Goal: Information Seeking & Learning: Learn about a topic

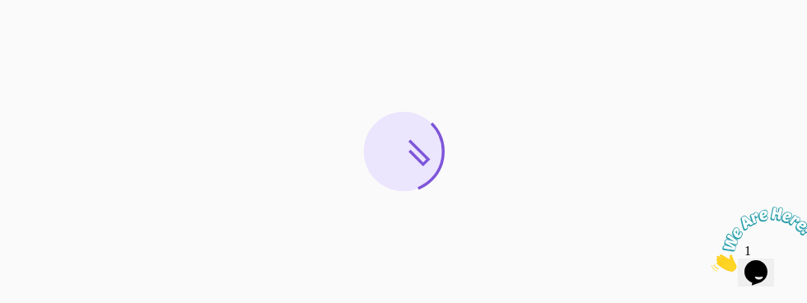
click at [711, 260] on icon "Close" at bounding box center [711, 267] width 0 height 14
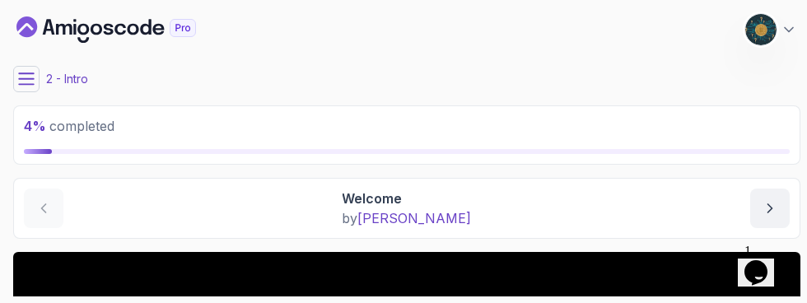
click at [27, 80] on icon at bounding box center [26, 79] width 16 height 16
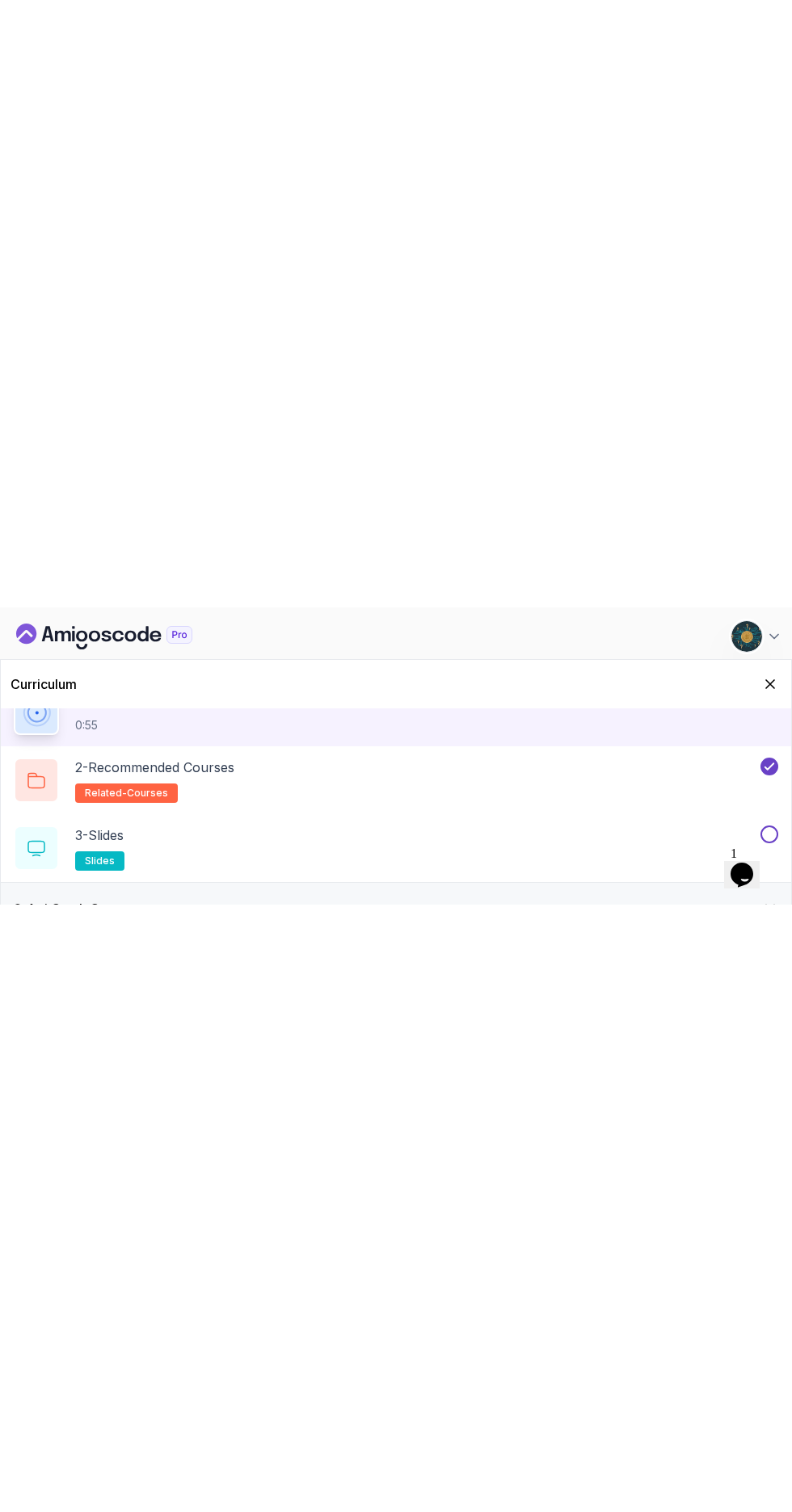
scroll to position [81, 0]
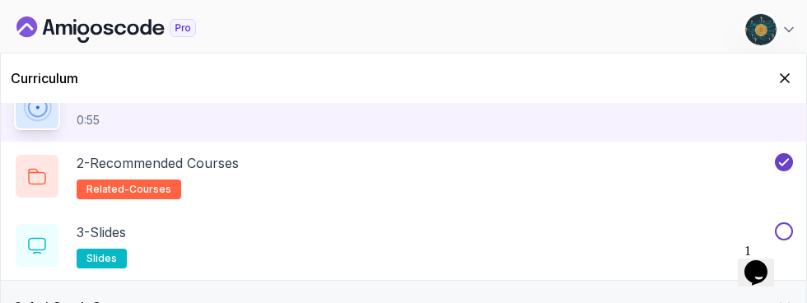
click at [667, 245] on div "3 - Slides slides" at bounding box center [393, 245] width 758 height 46
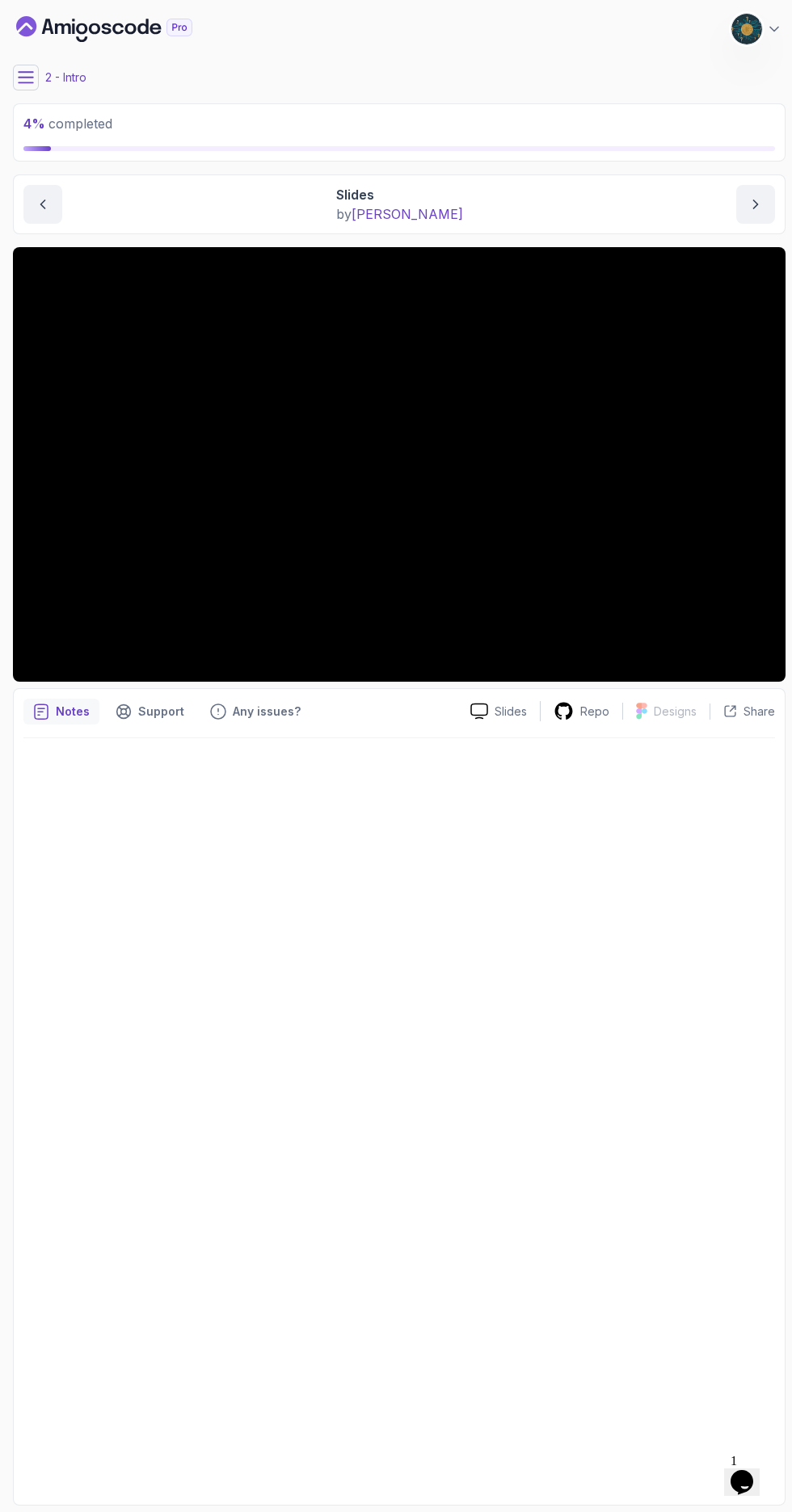
click at [30, 84] on icon at bounding box center [26, 78] width 16 height 16
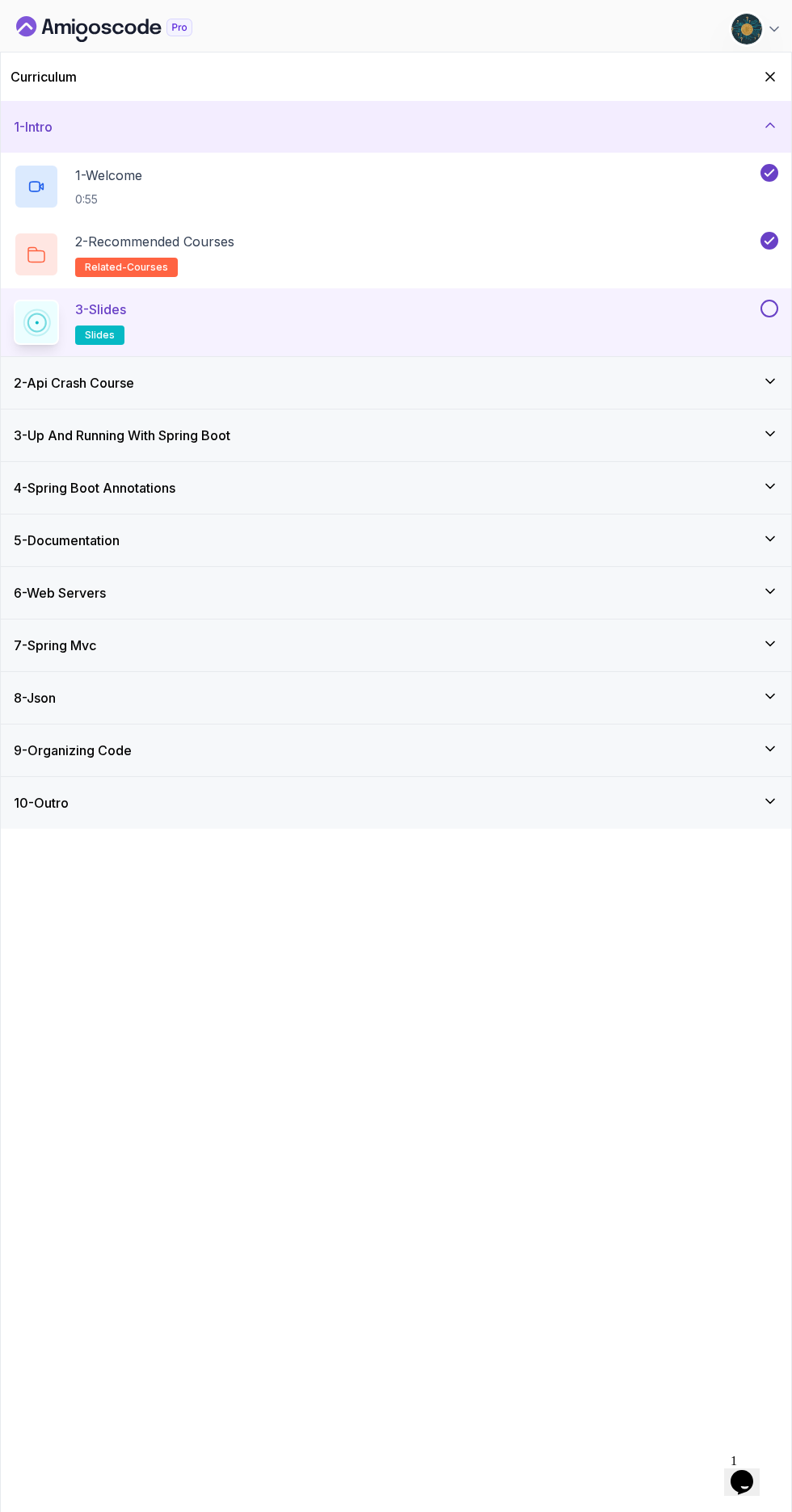
click at [769, 296] on button at bounding box center [769, 308] width 18 height 18
click at [736, 296] on div "2 - Api Crash Course" at bounding box center [396, 383] width 790 height 52
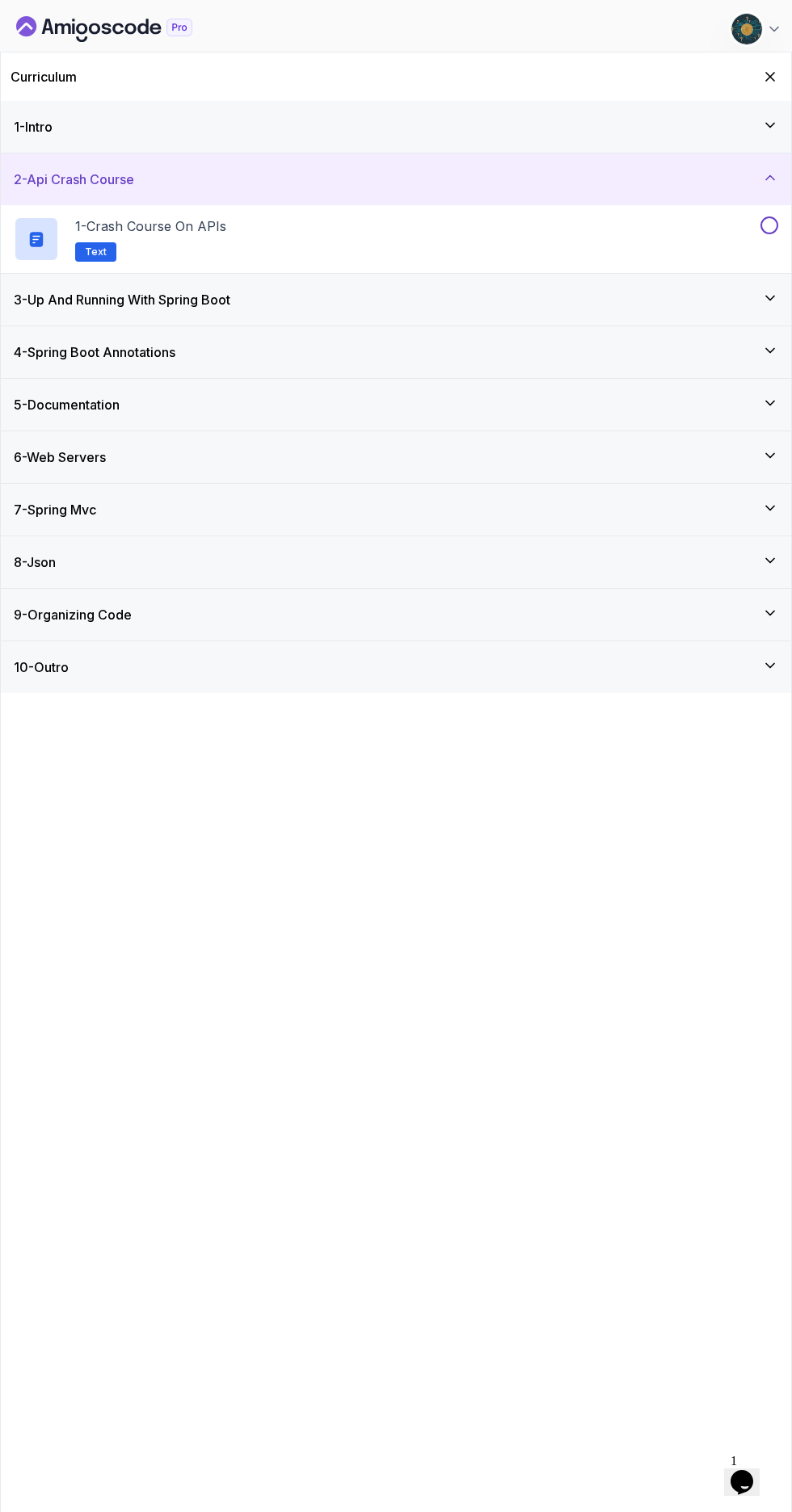
click at [631, 240] on div "1 - Crash Course on APIs Text" at bounding box center [386, 239] width 744 height 45
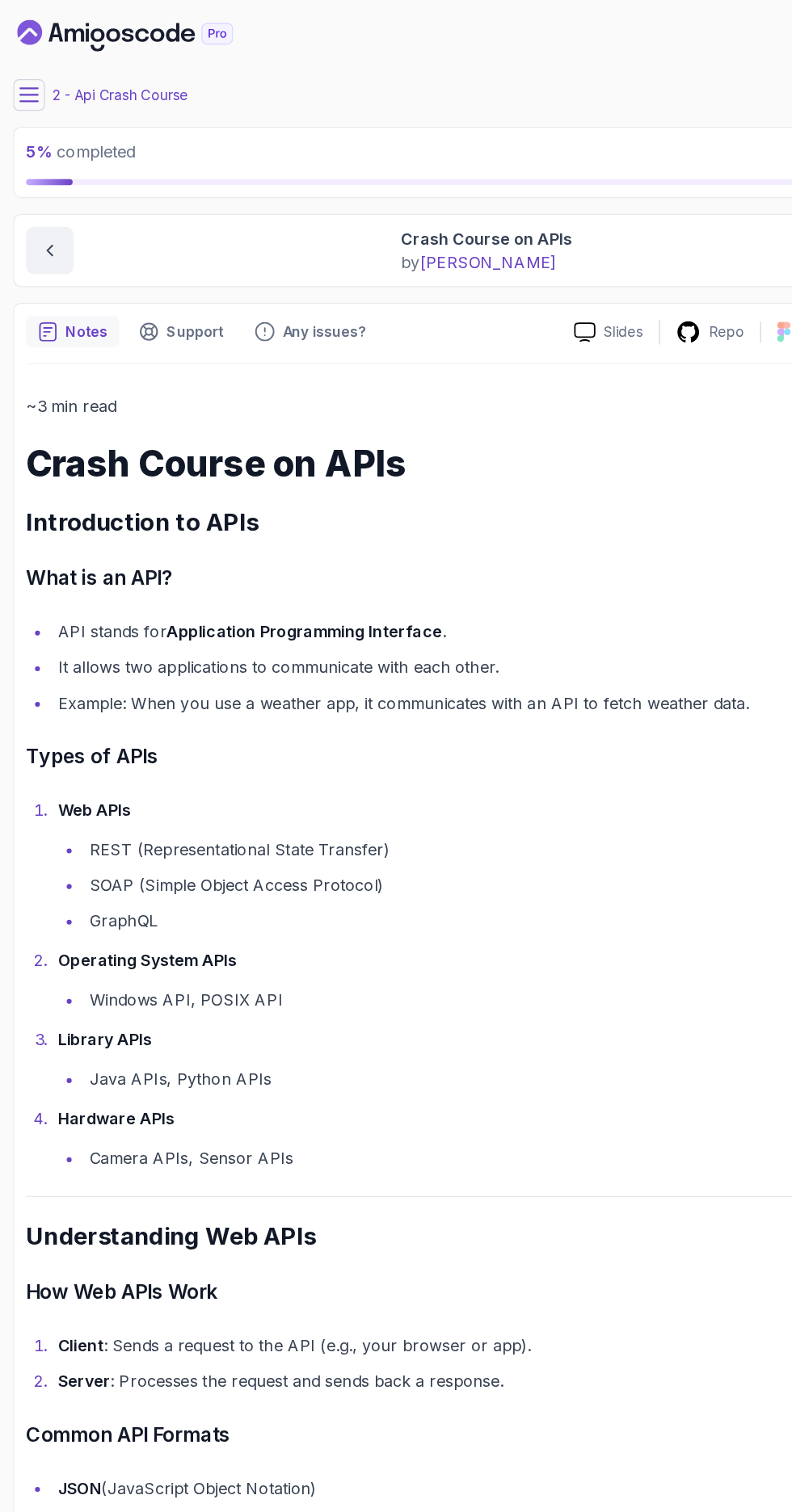
click at [26, 78] on icon at bounding box center [26, 78] width 16 height 16
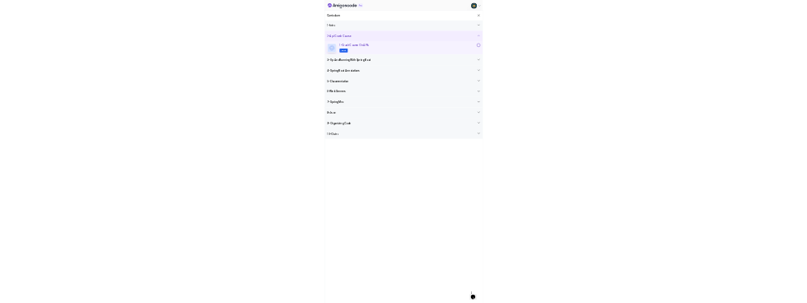
scroll to position [40, 0]
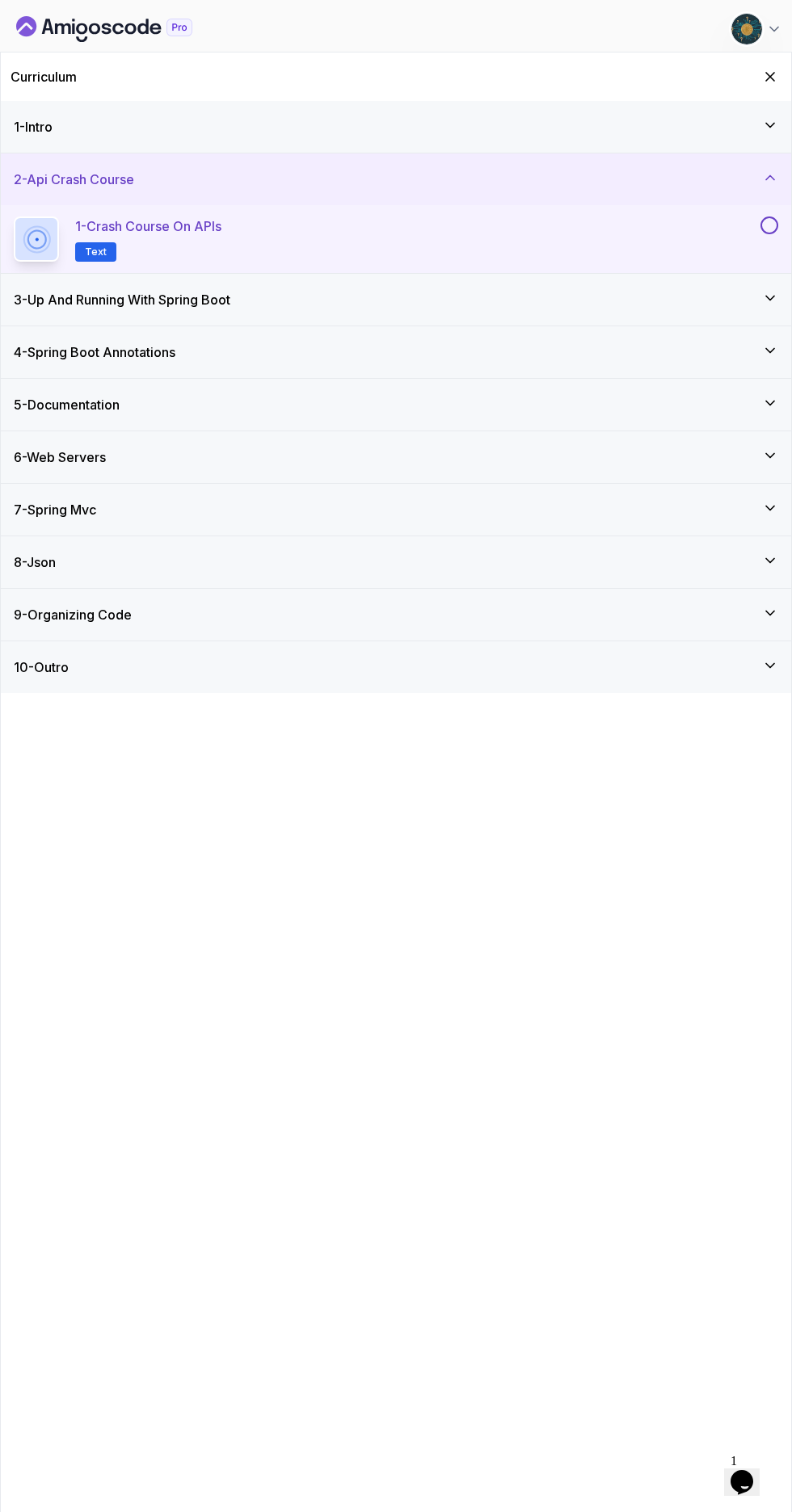
click at [769, 226] on button at bounding box center [769, 226] width 18 height 18
click at [764, 296] on icon at bounding box center [769, 298] width 16 height 16
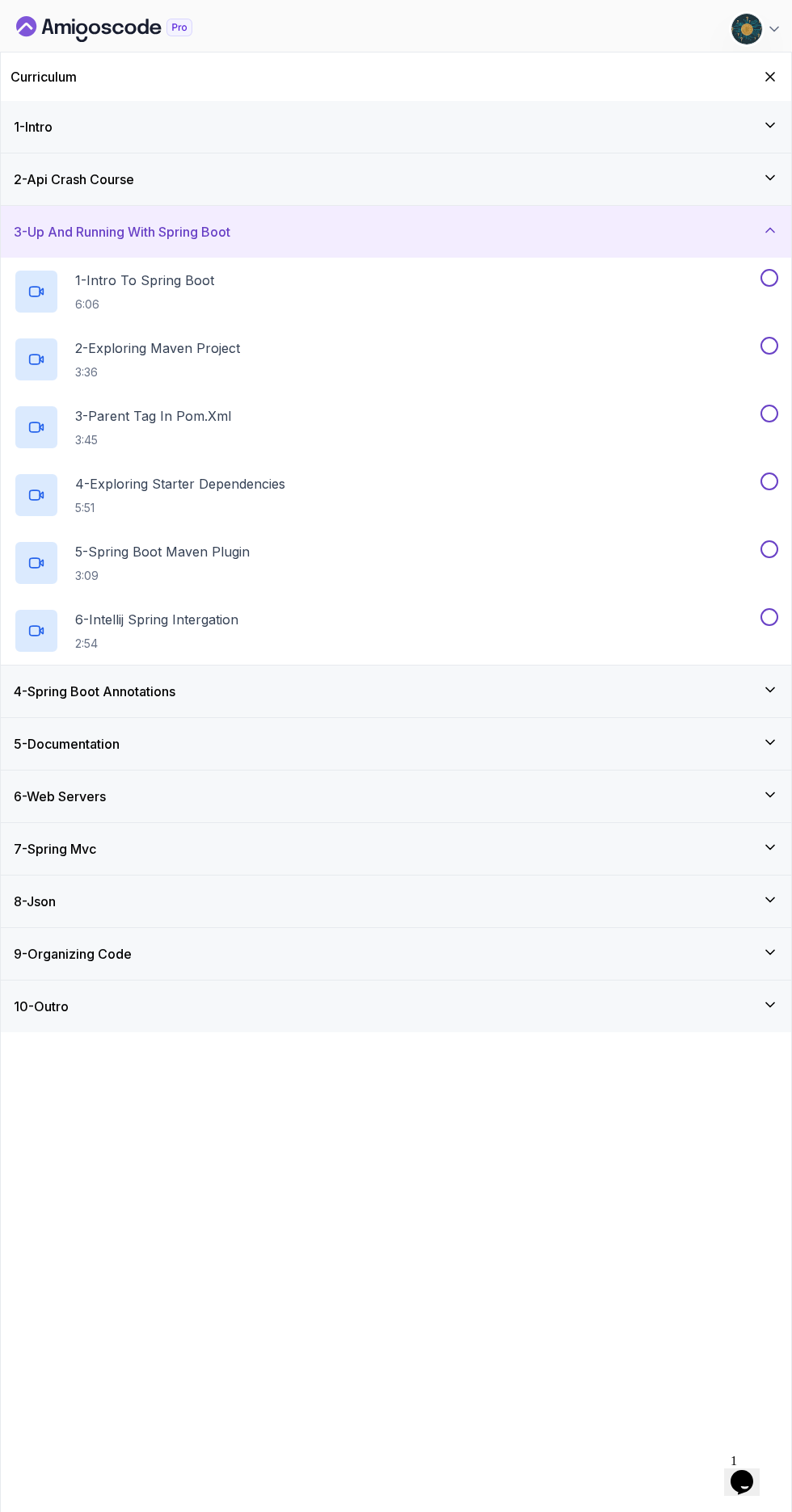
click at [674, 296] on div "1 - Intro To Spring Boot 6:06" at bounding box center [386, 291] width 744 height 45
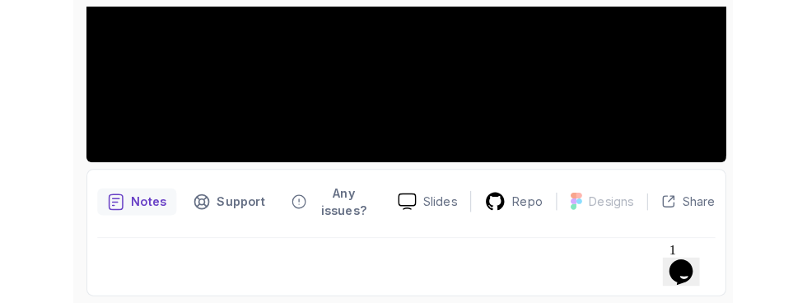
scroll to position [431, 0]
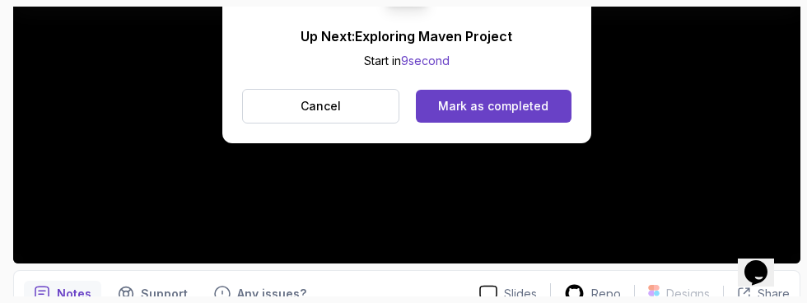
click at [543, 91] on button "Mark as completed" at bounding box center [494, 106] width 156 height 33
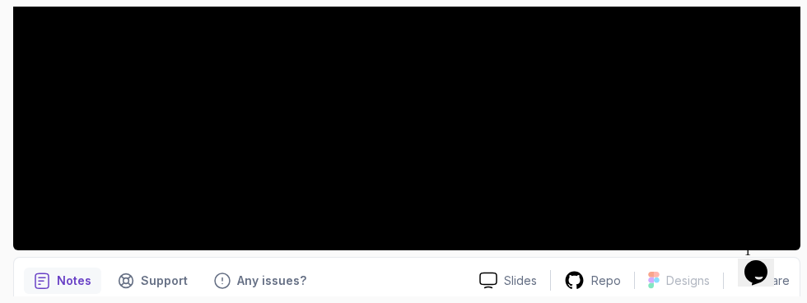
scroll to position [451, 0]
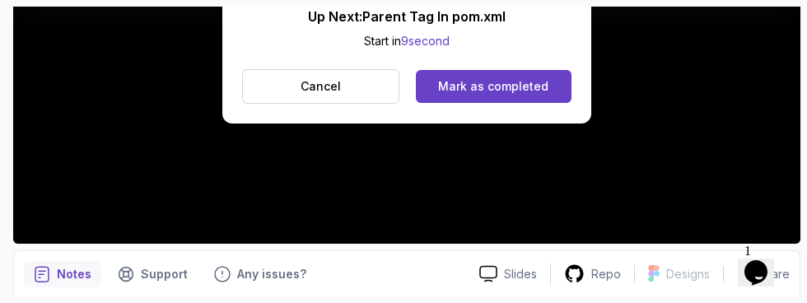
click at [507, 77] on button "Mark as completed" at bounding box center [494, 86] width 156 height 33
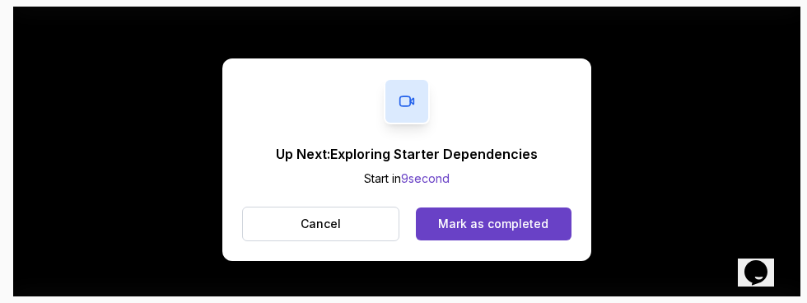
scroll to position [290, 0]
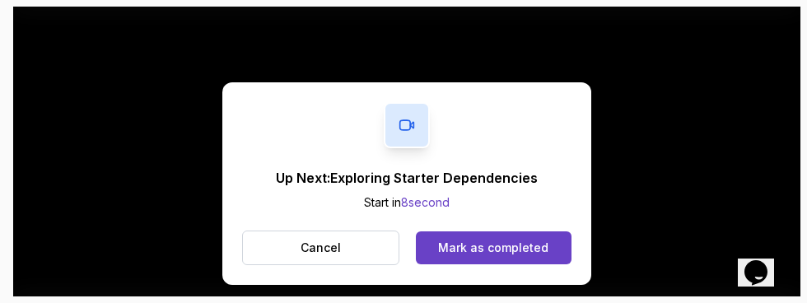
click at [515, 249] on div "Mark as completed" at bounding box center [493, 248] width 110 height 16
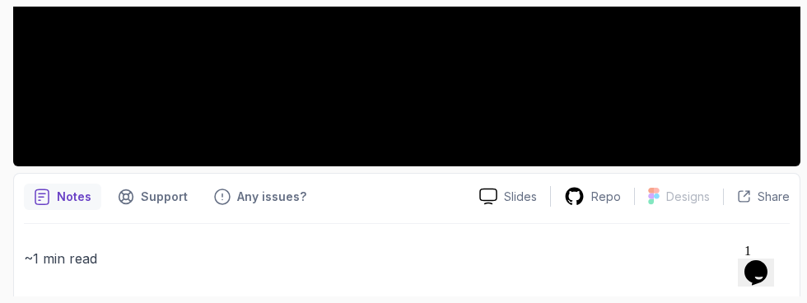
scroll to position [518, 0]
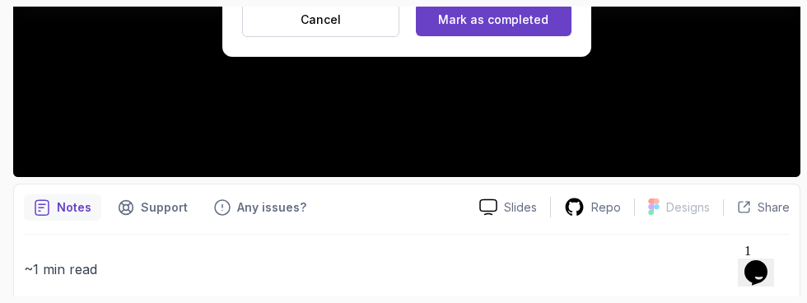
click at [530, 26] on div "Mark as completed" at bounding box center [493, 20] width 110 height 16
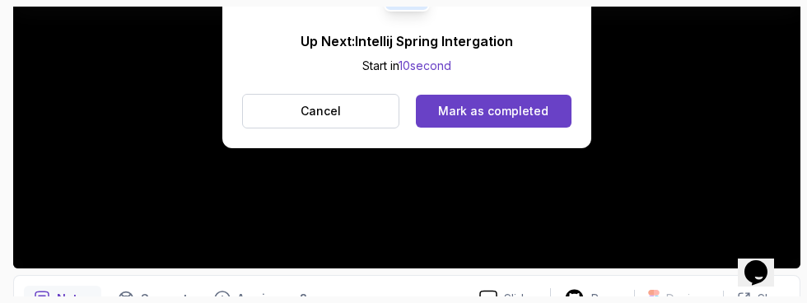
scroll to position [420, 0]
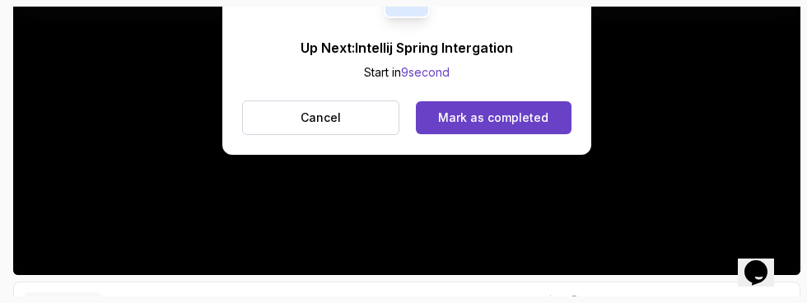
click at [511, 118] on div "Mark as completed" at bounding box center [493, 118] width 110 height 16
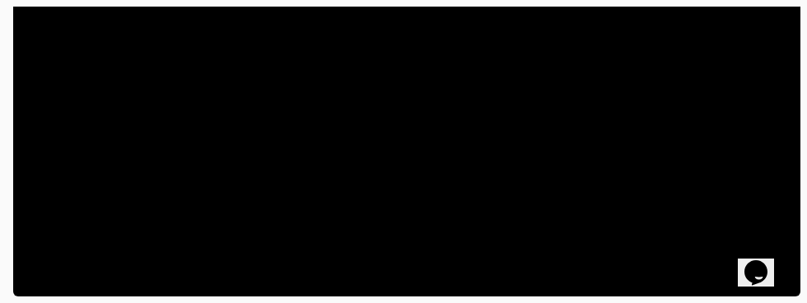
scroll to position [451, 0]
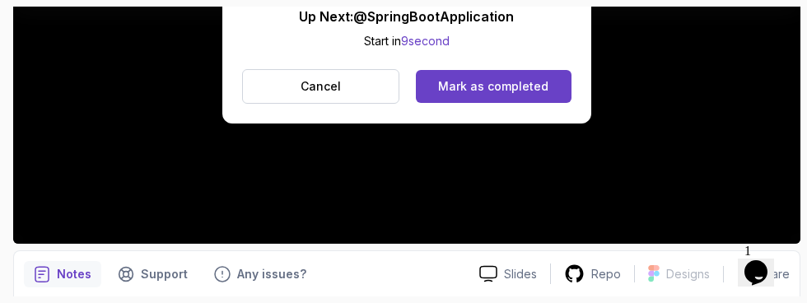
click at [537, 90] on div "Mark as completed" at bounding box center [493, 86] width 110 height 16
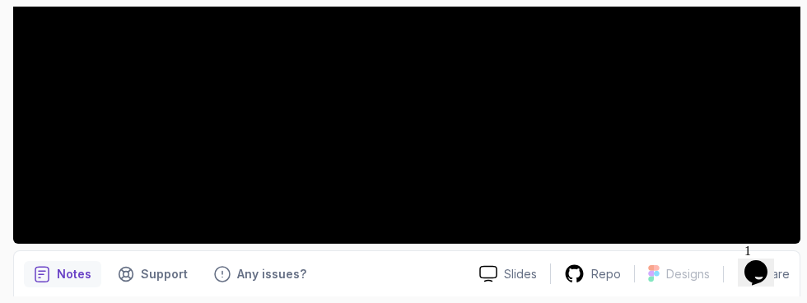
scroll to position [431, 0]
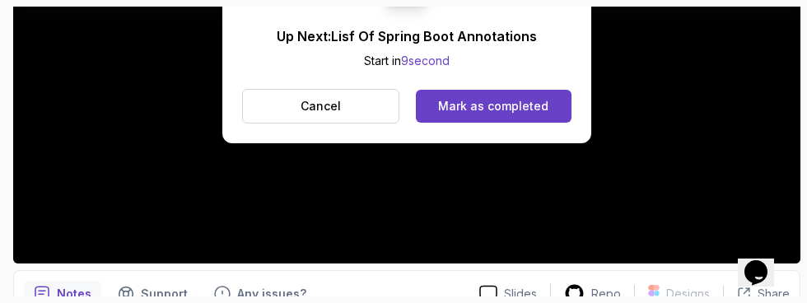
click at [523, 99] on div "Mark as completed" at bounding box center [493, 106] width 110 height 16
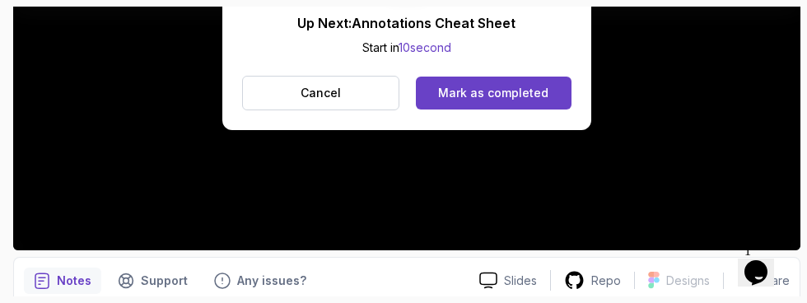
scroll to position [451, 0]
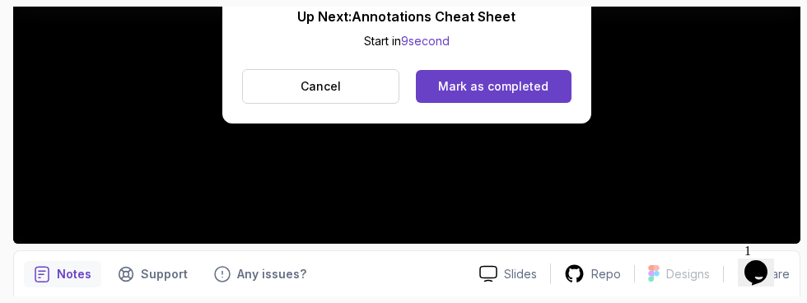
click at [539, 80] on div "Mark as completed" at bounding box center [493, 86] width 110 height 16
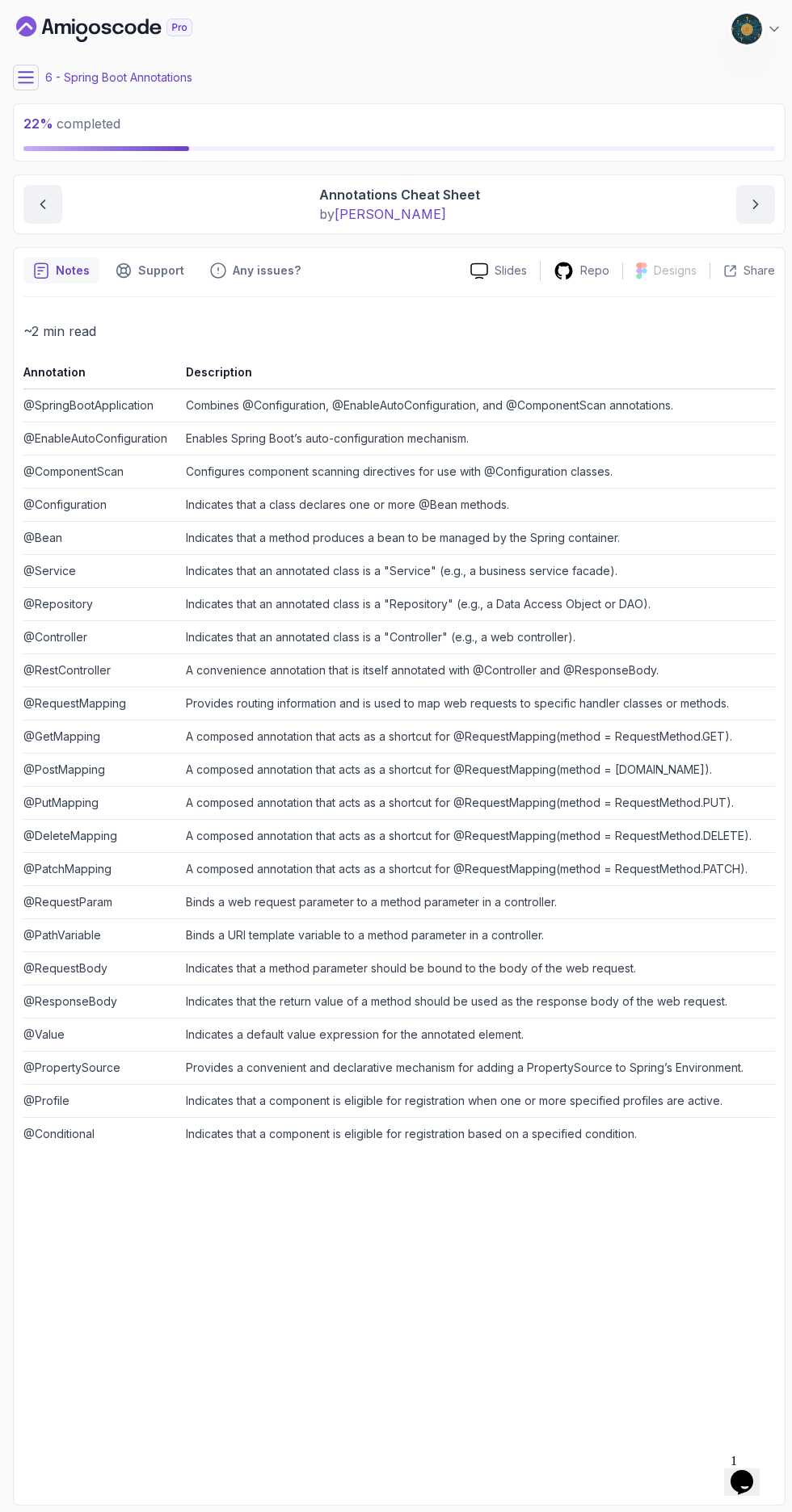
click at [26, 78] on icon at bounding box center [26, 77] width 15 height 11
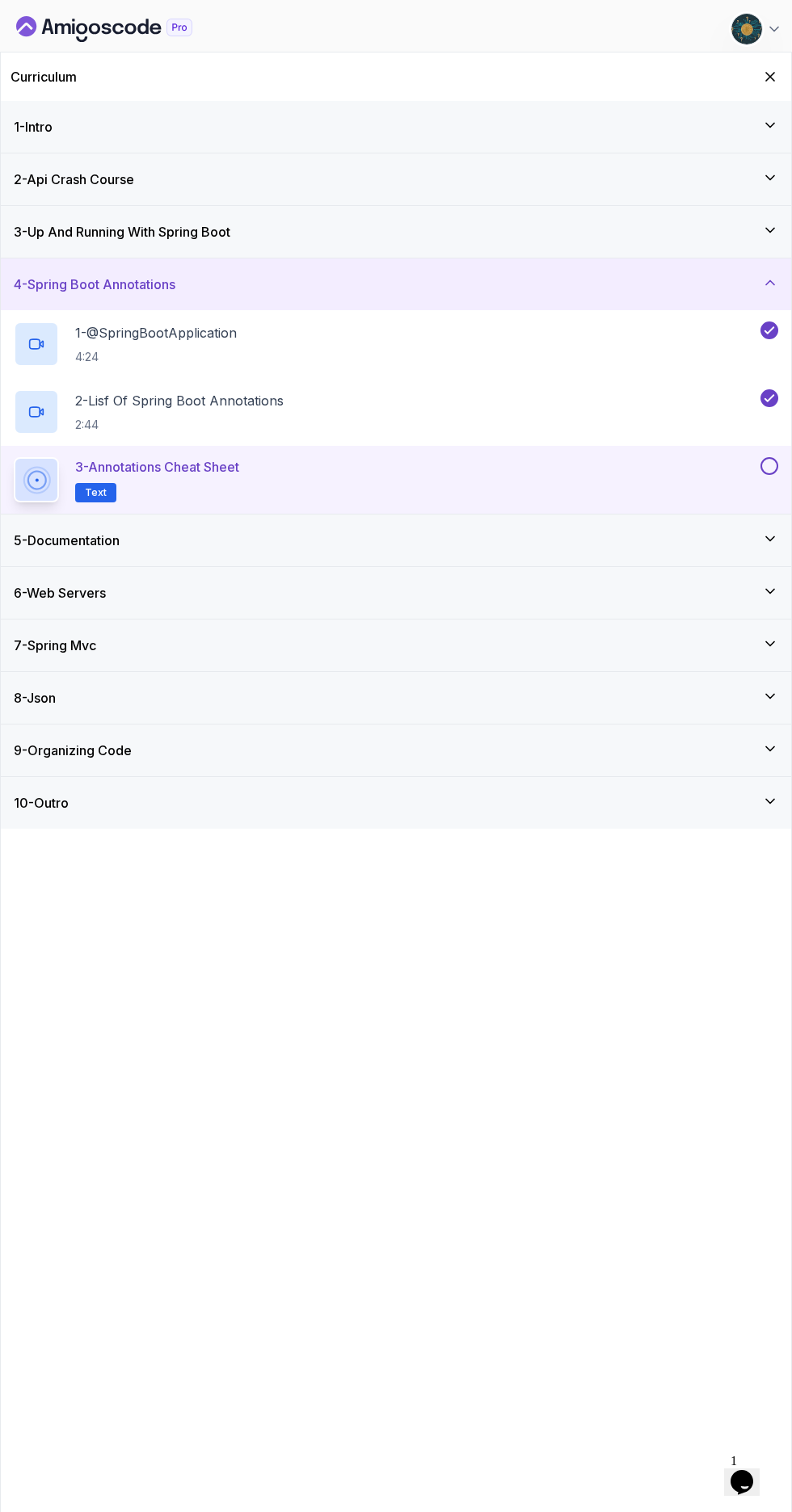
click at [769, 296] on button at bounding box center [769, 466] width 18 height 18
click at [770, 296] on icon at bounding box center [769, 539] width 16 height 16
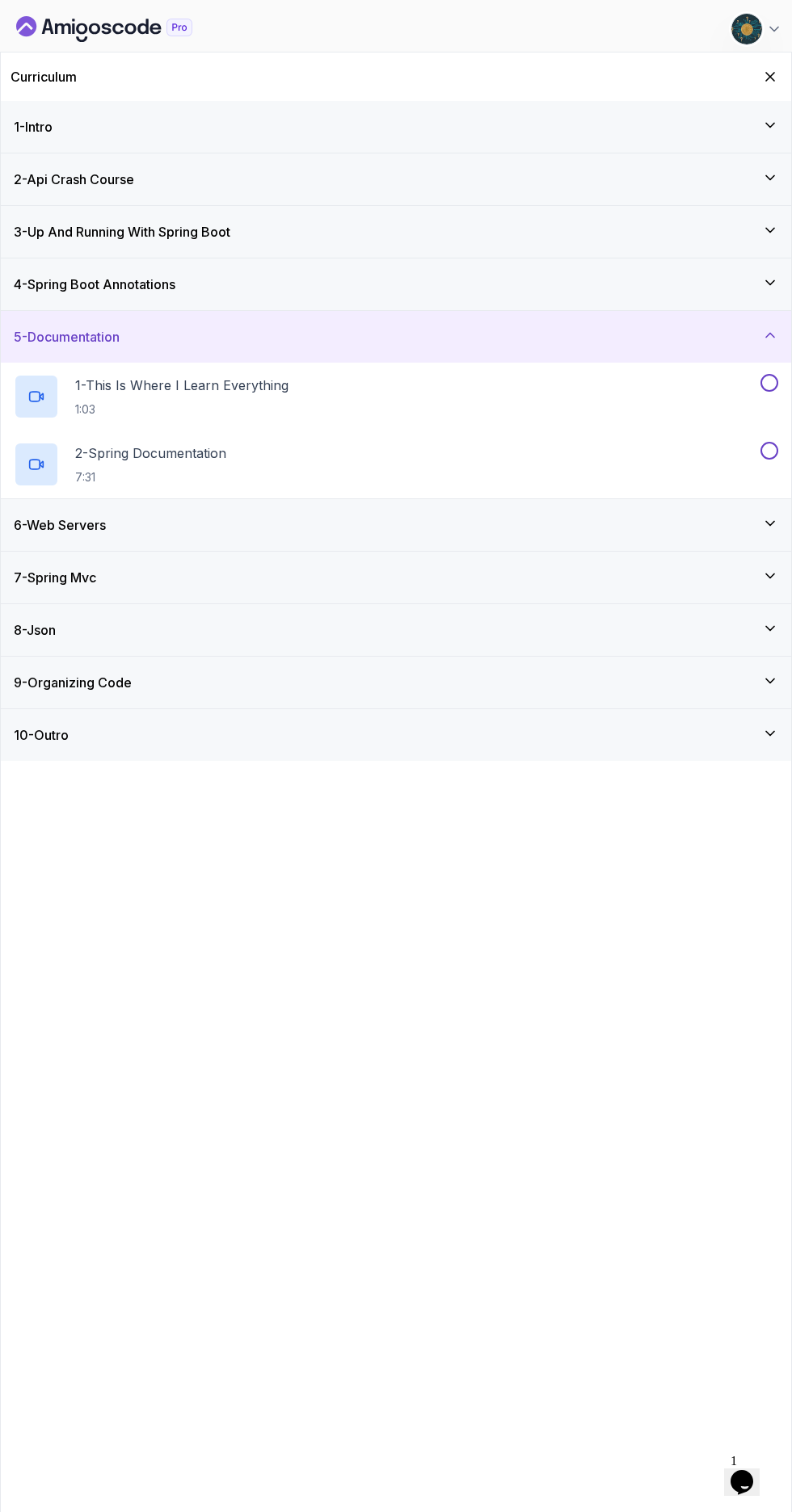
click at [661, 296] on div "1 - This Is Where I Learn Everything 1:03" at bounding box center [386, 396] width 744 height 45
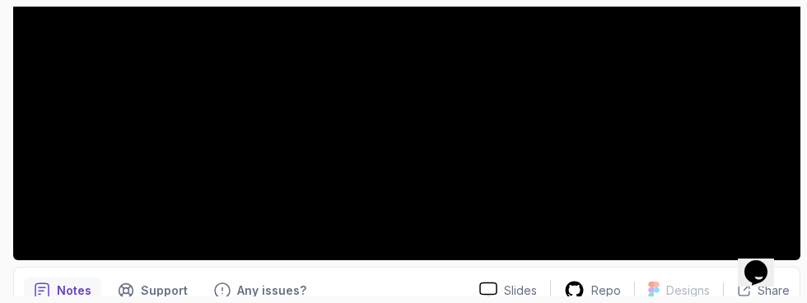
scroll to position [436, 0]
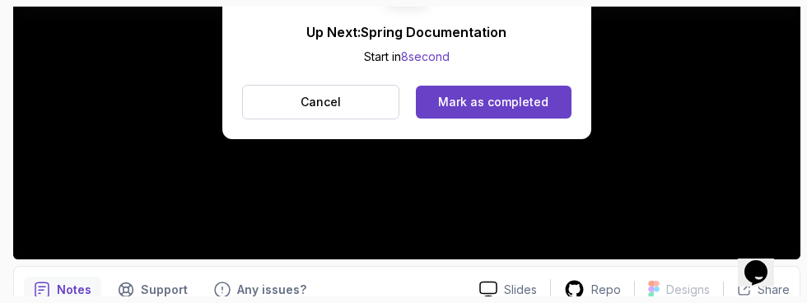
click at [548, 110] on button "Mark as completed" at bounding box center [494, 102] width 156 height 33
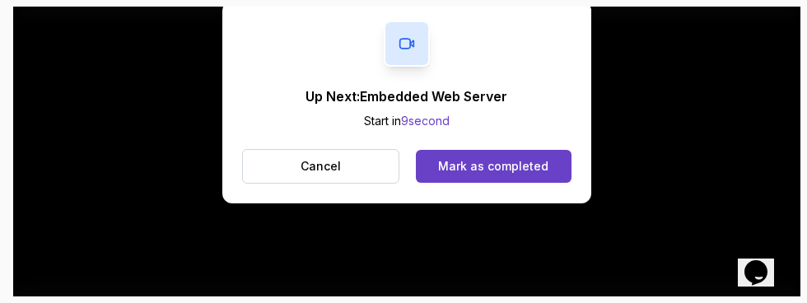
scroll to position [362, 0]
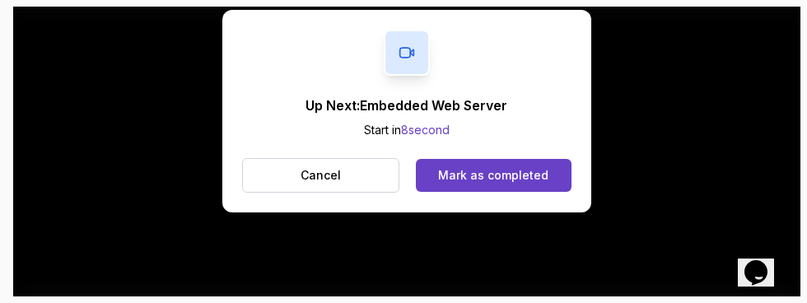
click at [514, 178] on div "Mark as completed" at bounding box center [493, 175] width 110 height 16
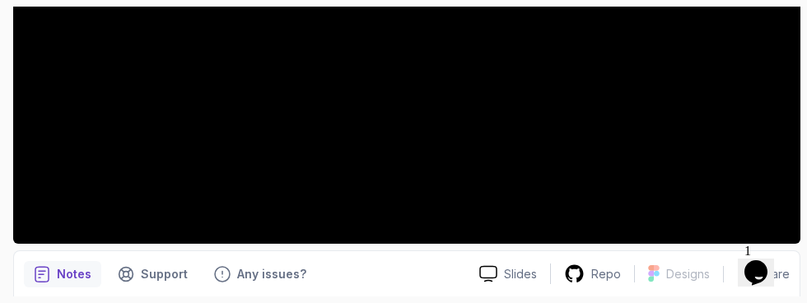
scroll to position [431, 0]
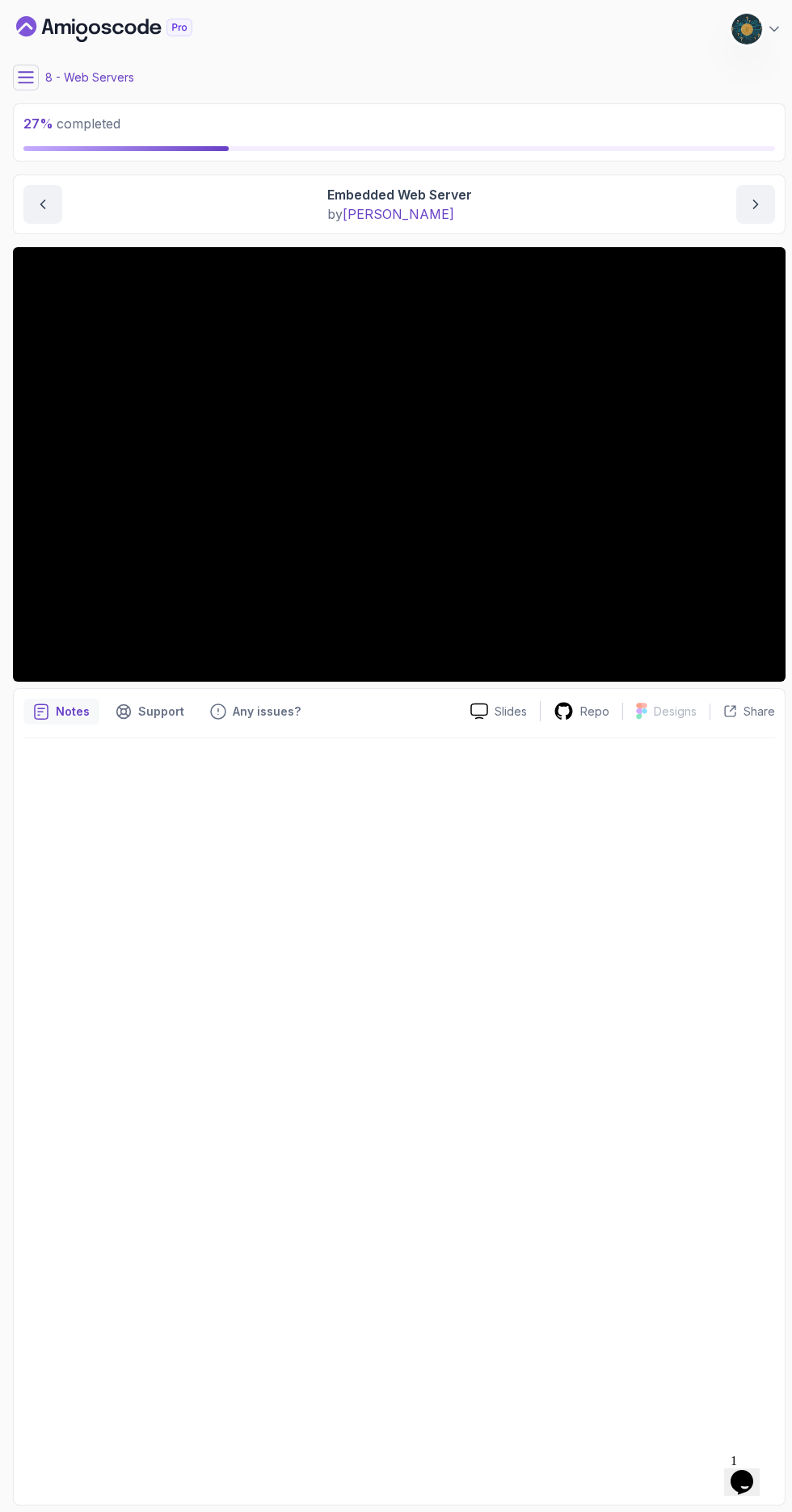
click at [27, 74] on icon at bounding box center [26, 78] width 16 height 16
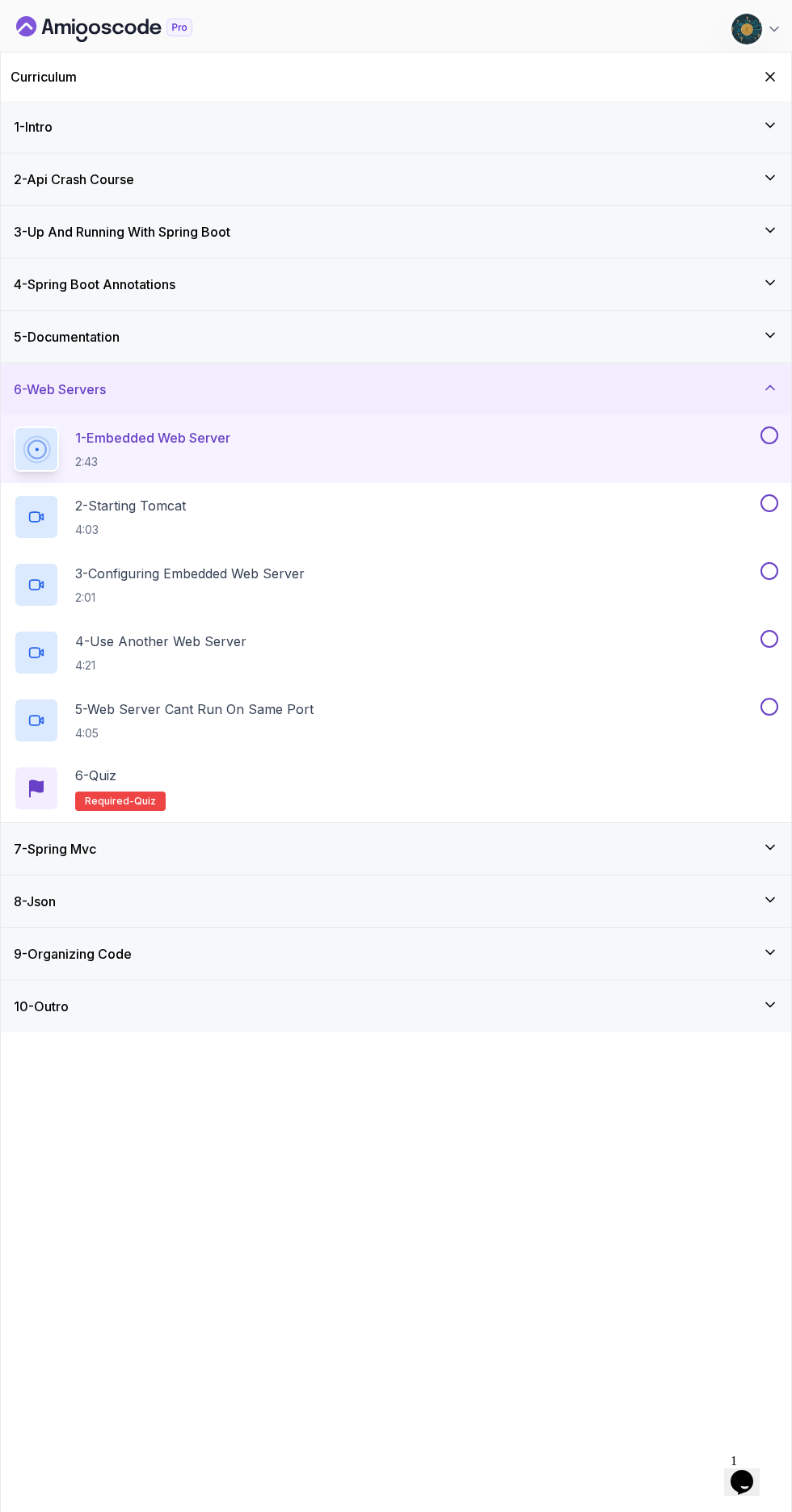
click at [769, 296] on button at bounding box center [769, 436] width 18 height 18
click at [131, 296] on p "2 - Starting Tomcat" at bounding box center [131, 506] width 111 height 20
click at [137, 296] on p "2 - Starting Tomcat" at bounding box center [131, 506] width 111 height 20
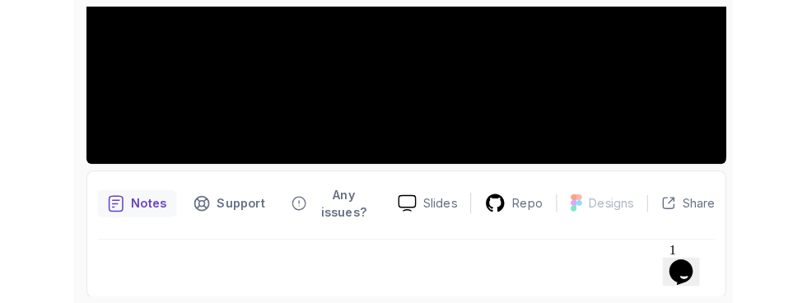
scroll to position [431, 0]
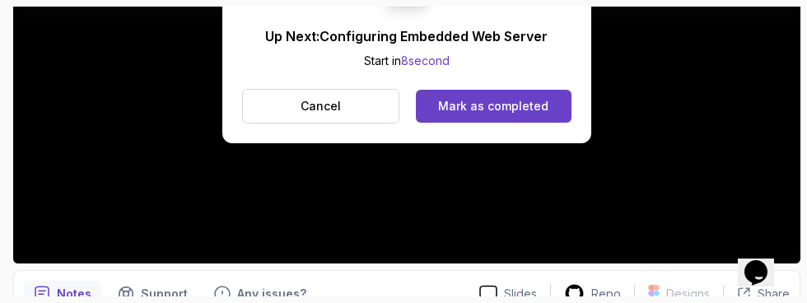
click at [529, 101] on div "Mark as completed" at bounding box center [493, 106] width 110 height 16
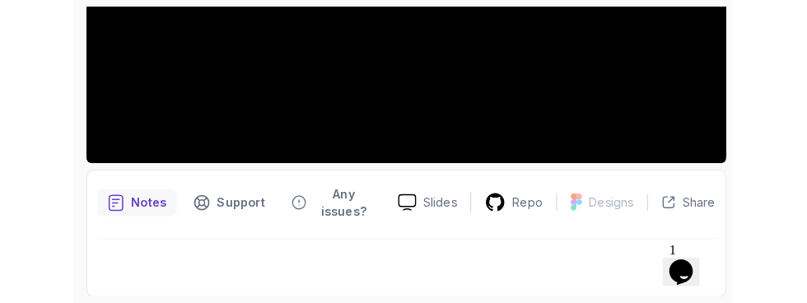
scroll to position [451, 0]
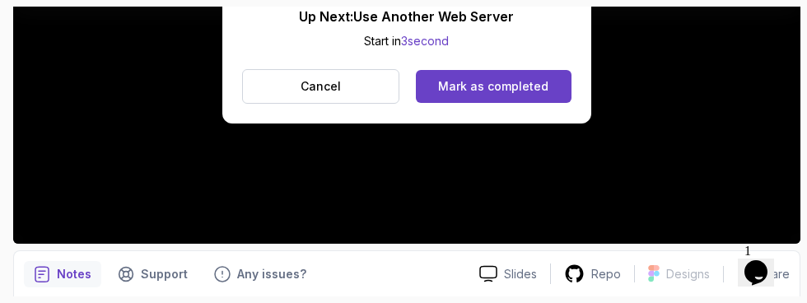
click at [525, 90] on div "Mark as completed" at bounding box center [493, 86] width 110 height 16
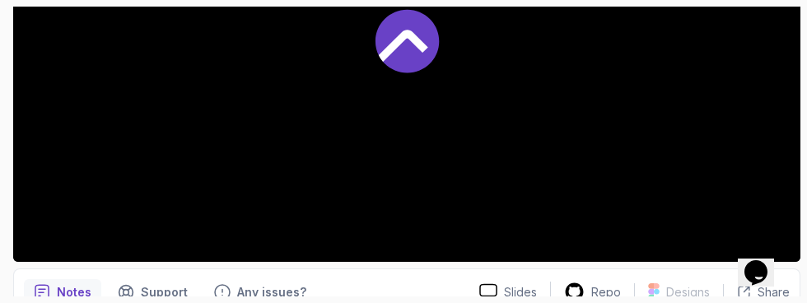
scroll to position [451, 0]
